Goal: Task Accomplishment & Management: Use online tool/utility

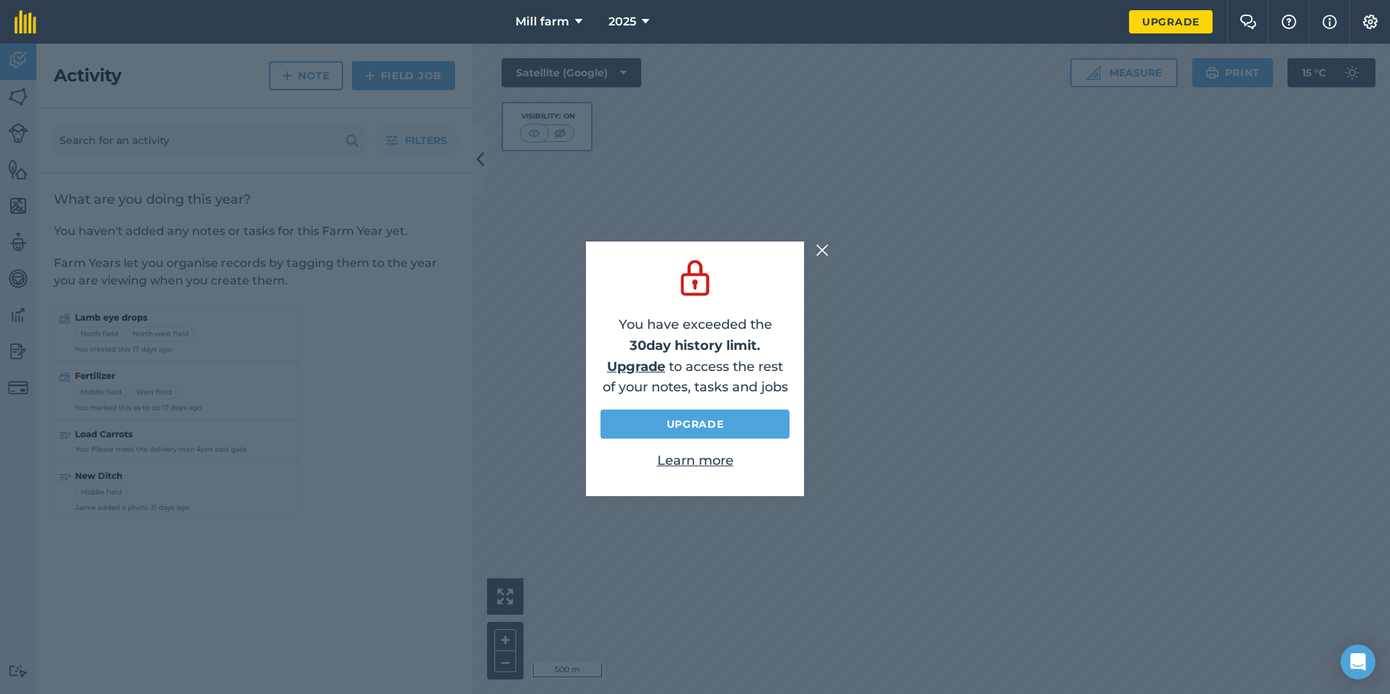
click at [820, 249] on img at bounding box center [822, 249] width 13 height 17
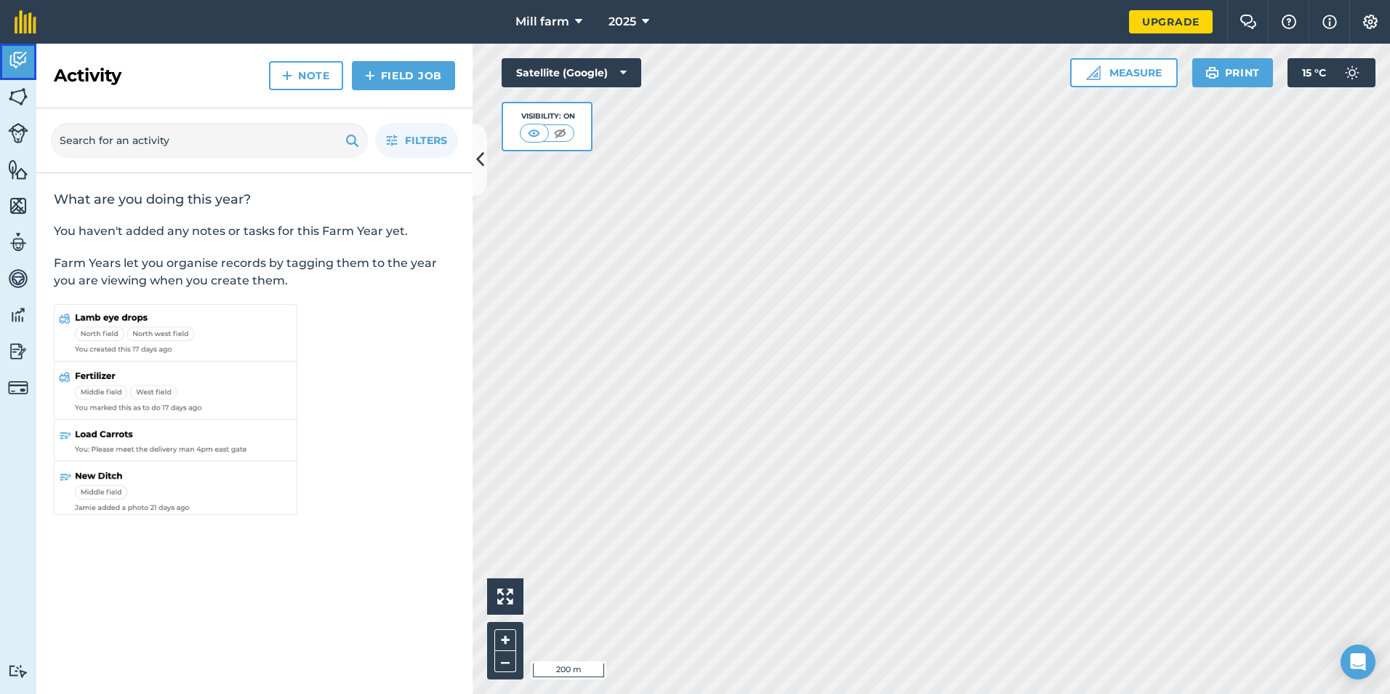
click at [25, 67] on img at bounding box center [18, 60] width 20 height 22
click at [15, 97] on img at bounding box center [18, 97] width 20 height 22
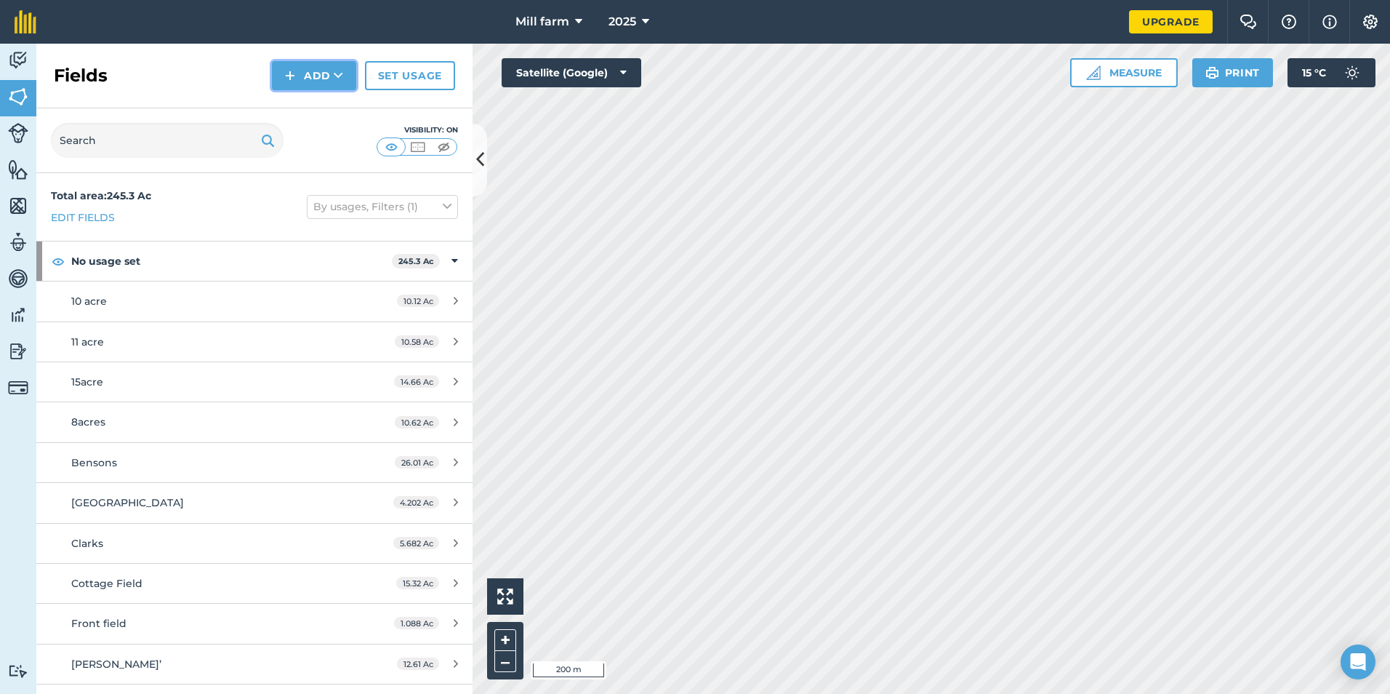
click at [309, 79] on button "Add" at bounding box center [314, 75] width 84 height 29
click at [318, 111] on link "Draw" at bounding box center [314, 108] width 80 height 32
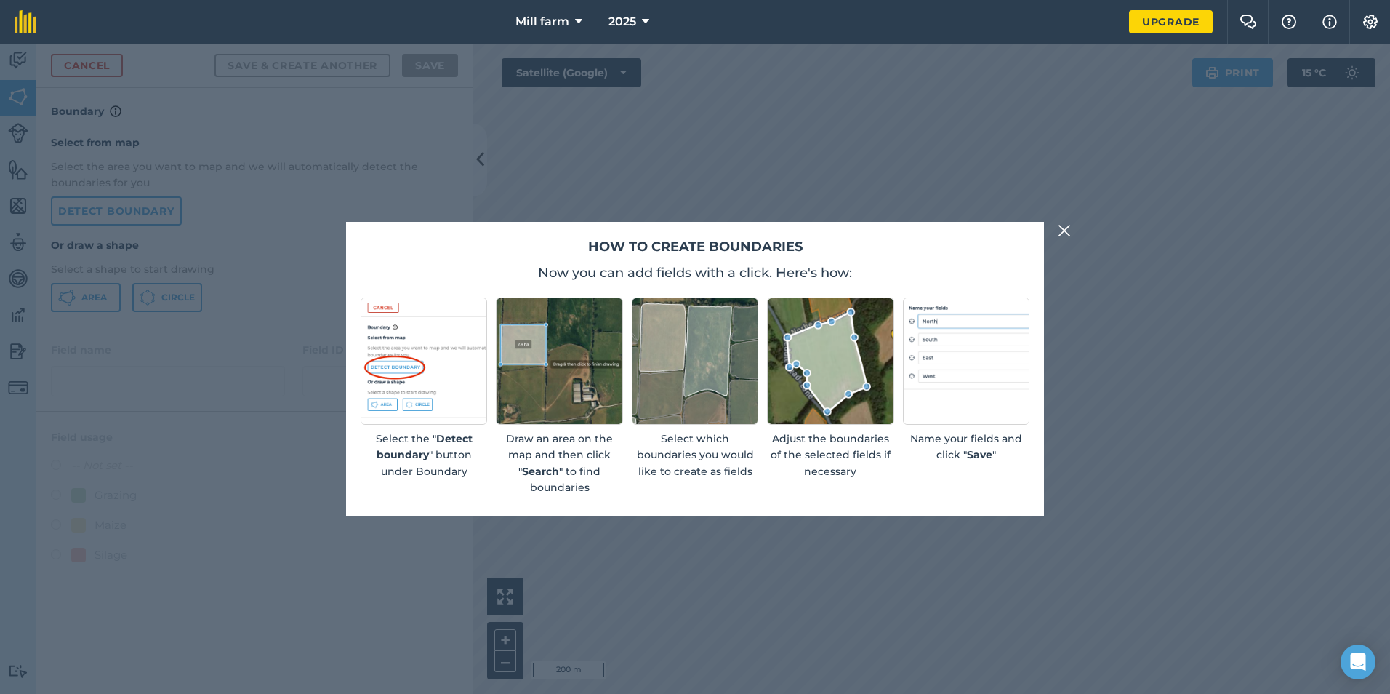
click at [1064, 232] on img at bounding box center [1064, 230] width 13 height 17
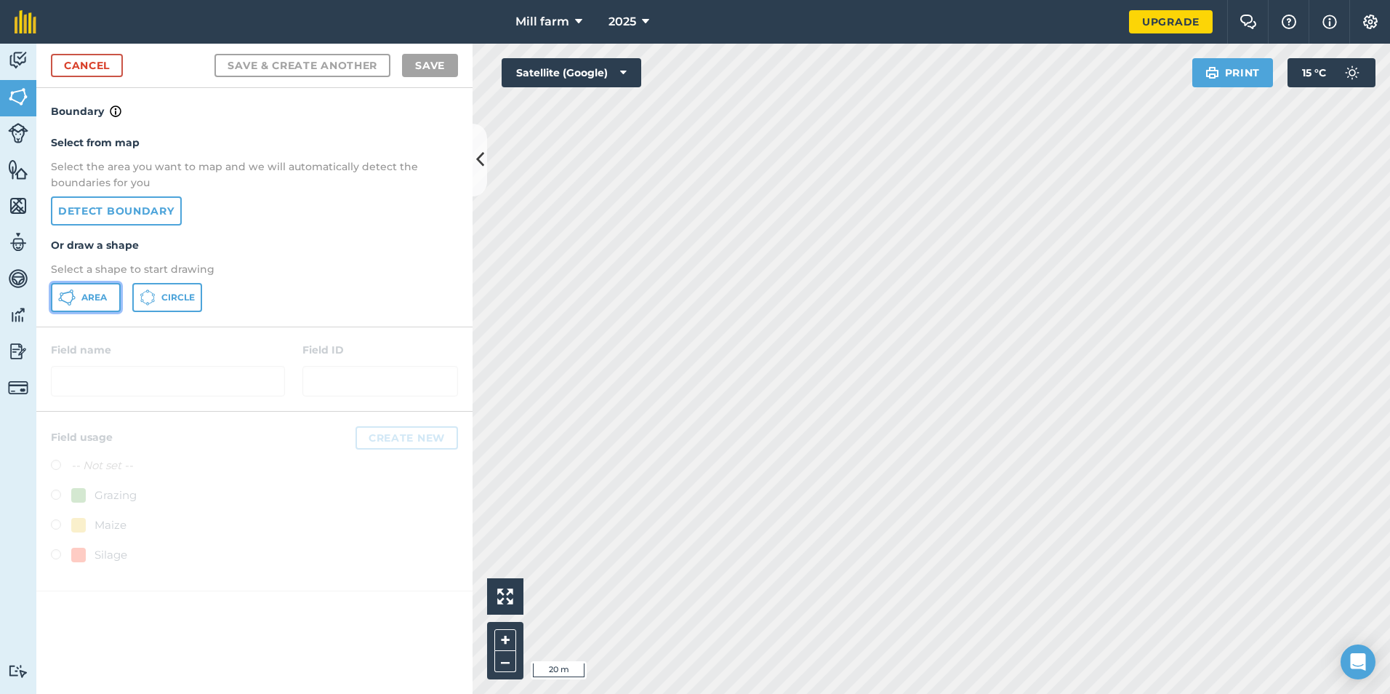
click at [81, 294] on span "Area" at bounding box center [93, 298] width 25 height 12
click at [557, 86] on button "Satellite (Google)" at bounding box center [572, 72] width 140 height 29
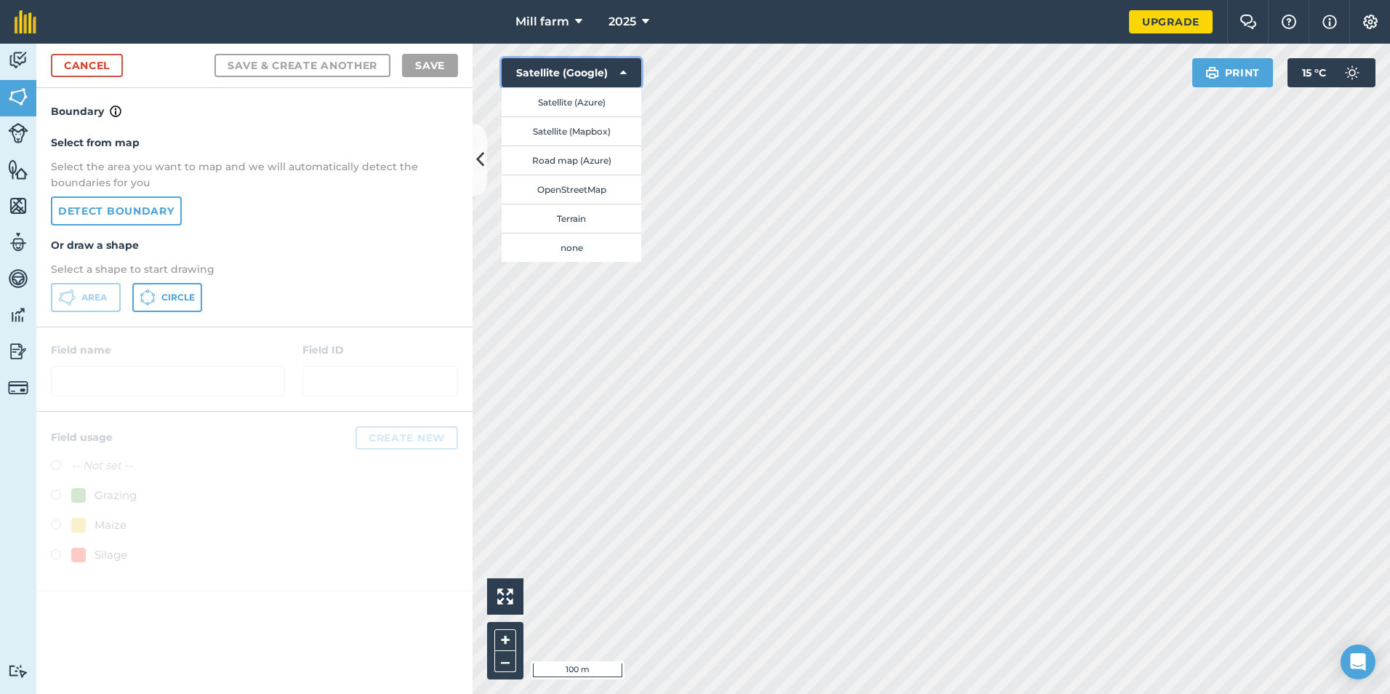
click at [557, 86] on button "Satellite (Google)" at bounding box center [572, 72] width 140 height 29
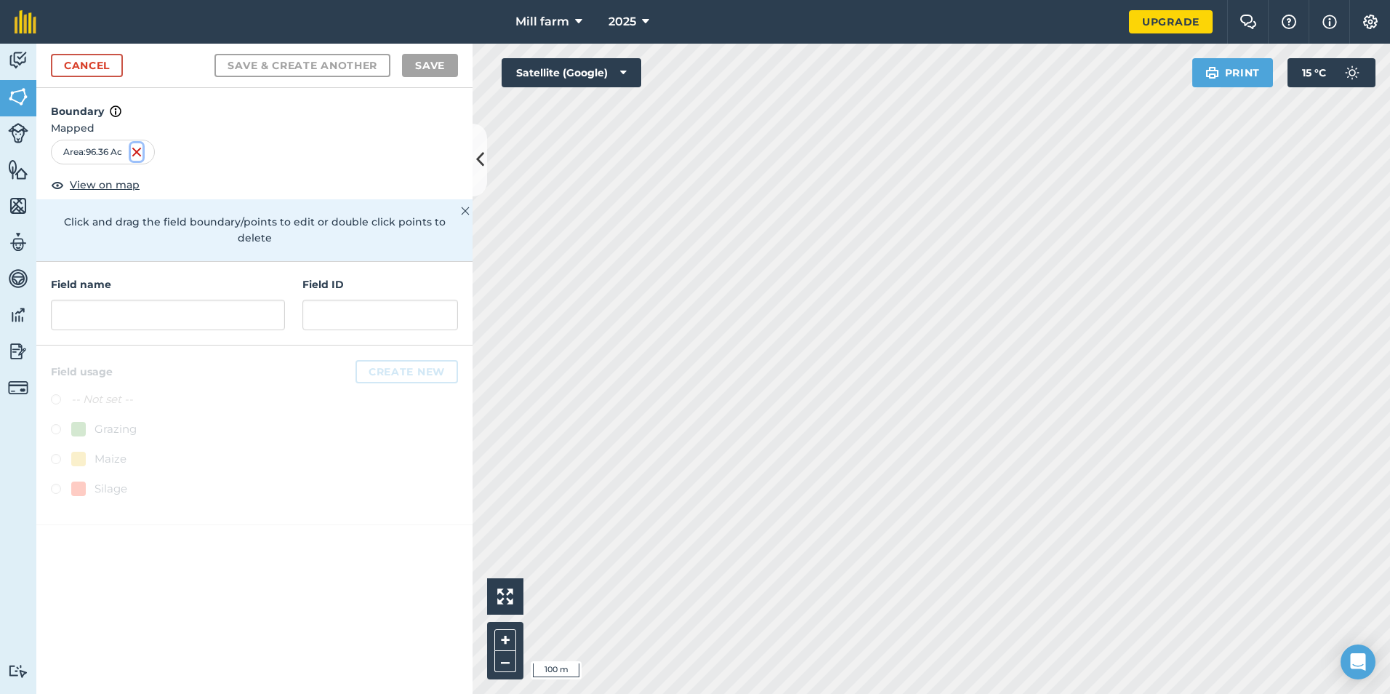
click at [137, 151] on img at bounding box center [137, 151] width 12 height 17
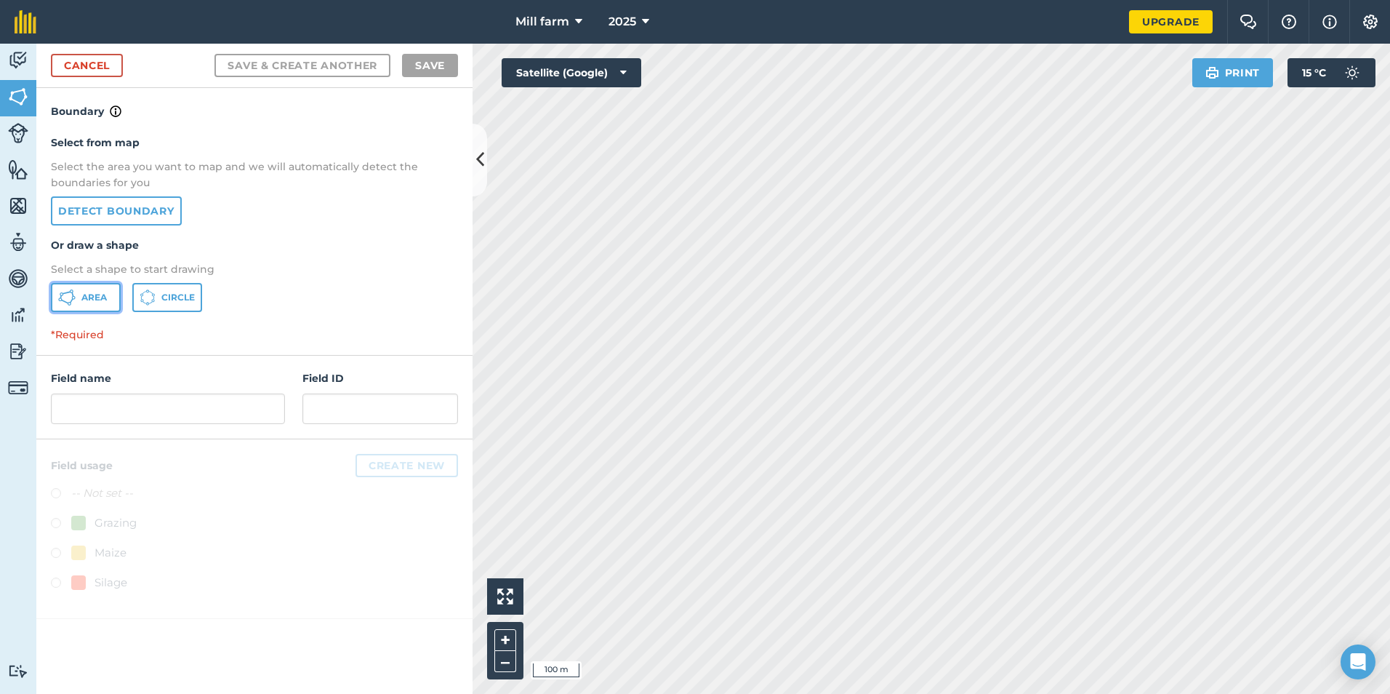
click at [87, 300] on span "Area" at bounding box center [93, 298] width 25 height 12
